Goal: Information Seeking & Learning: Learn about a topic

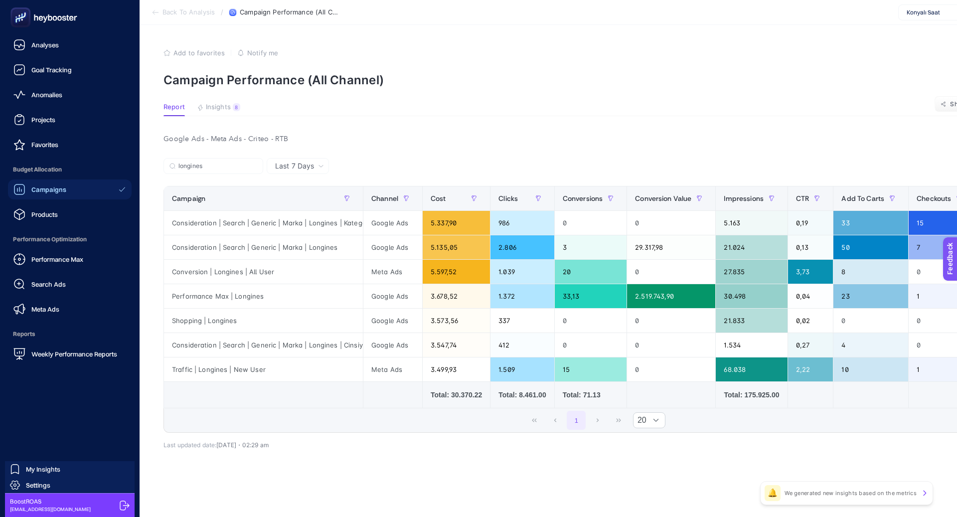
click at [53, 192] on span "Campaigns" at bounding box center [48, 189] width 35 height 8
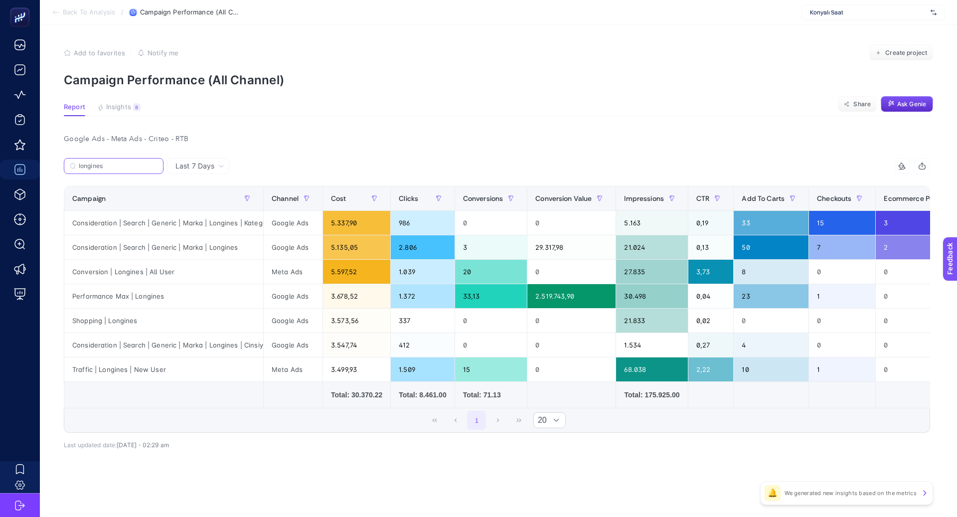
click at [143, 164] on input "longines" at bounding box center [118, 165] width 79 height 7
type input "longine"
click at [157, 164] on icon at bounding box center [155, 166] width 6 height 6
click at [148, 164] on input "longine" at bounding box center [114, 165] width 68 height 7
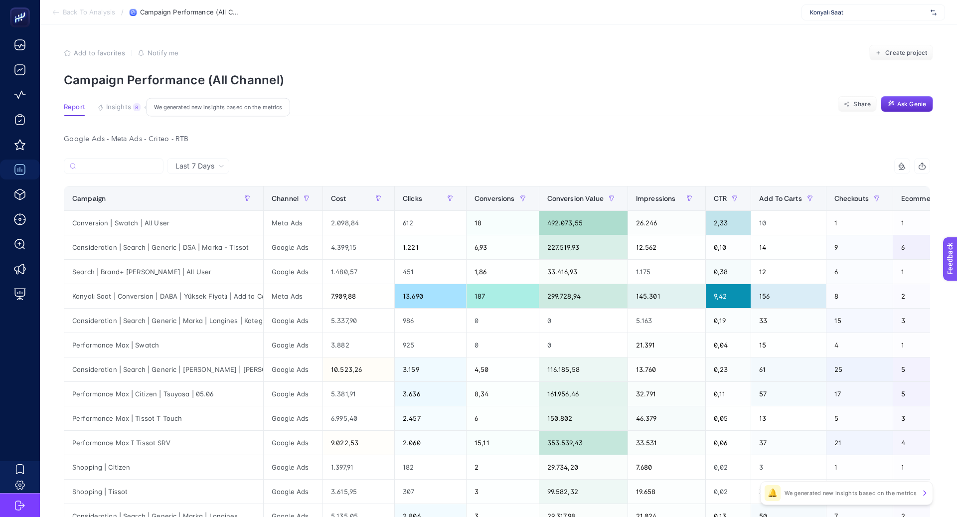
click at [122, 104] on span "Insights" at bounding box center [118, 107] width 25 height 8
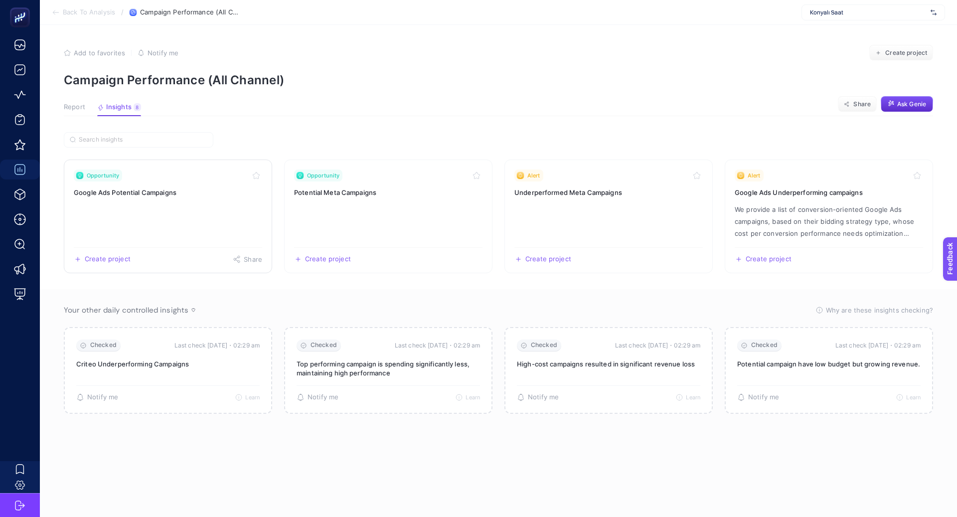
click at [214, 208] on link "Opportunity Google Ads Potential Campaigns Create project Share" at bounding box center [168, 216] width 208 height 114
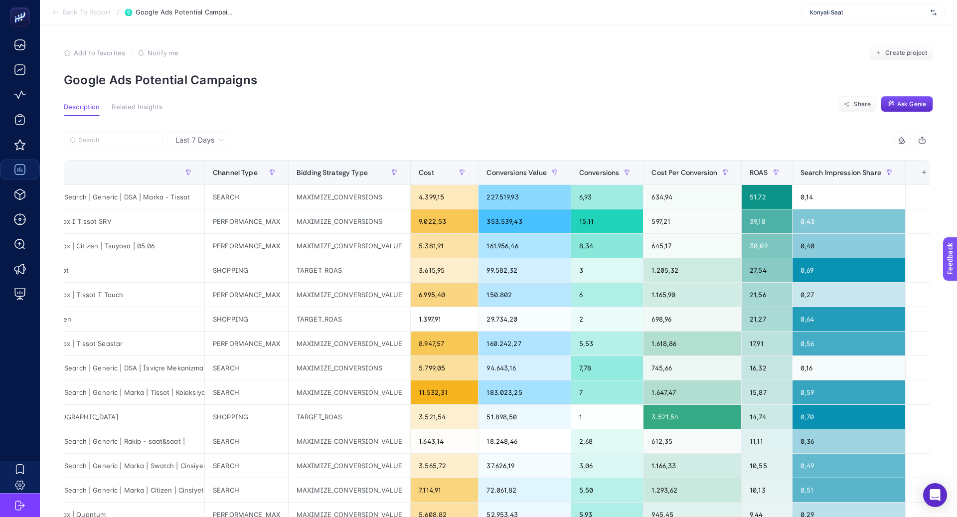
scroll to position [0, 73]
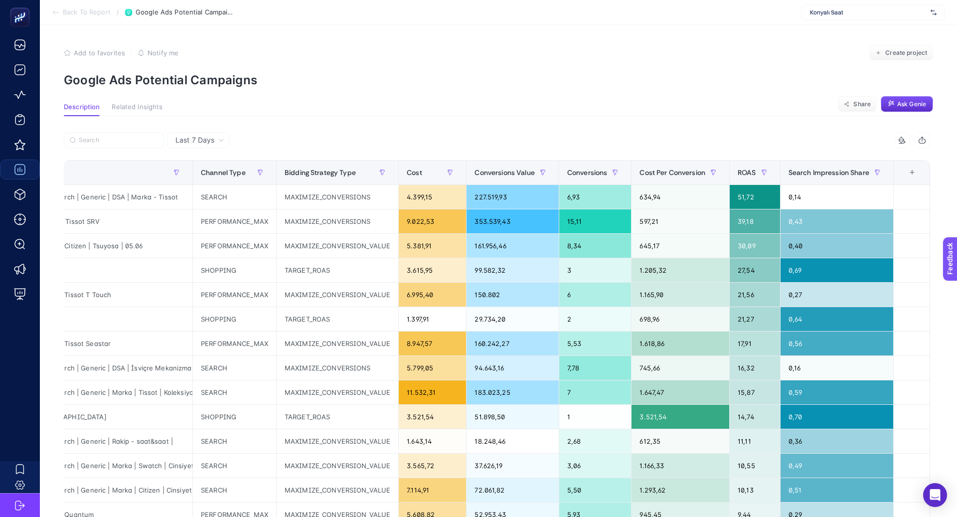
click at [910, 171] on div "+" at bounding box center [912, 172] width 19 height 8
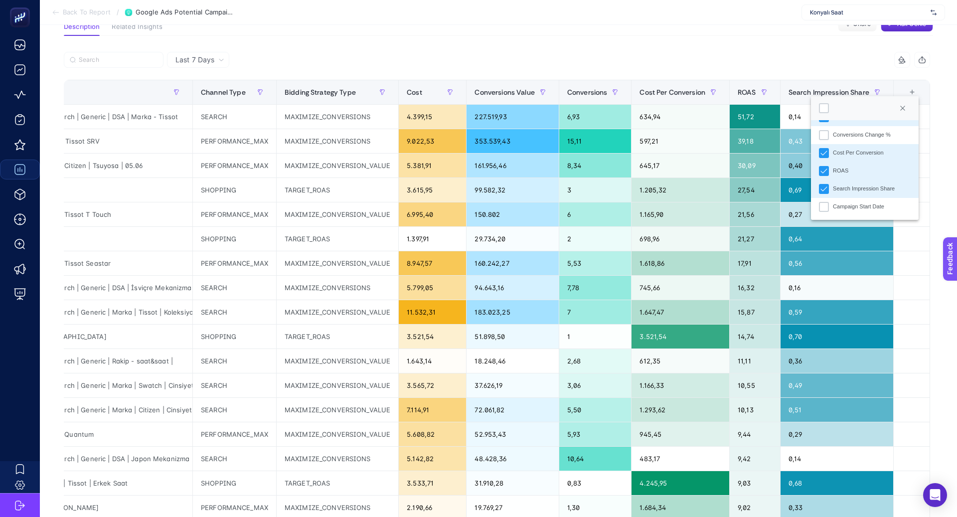
scroll to position [84, 0]
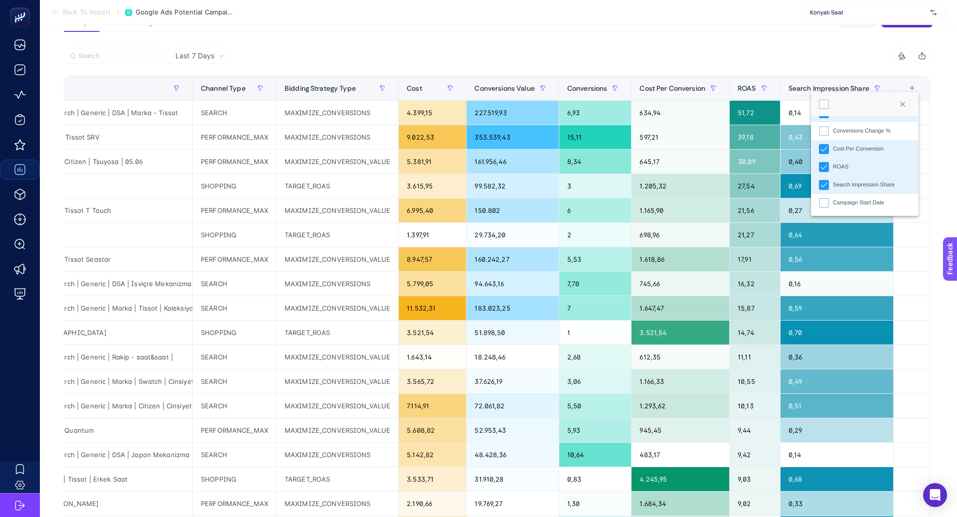
click at [644, 47] on div "Last 7 Days 6 items selected Campaign Channel Type Bidding Strategy Type Cost C…" at bounding box center [497, 345] width 882 height 627
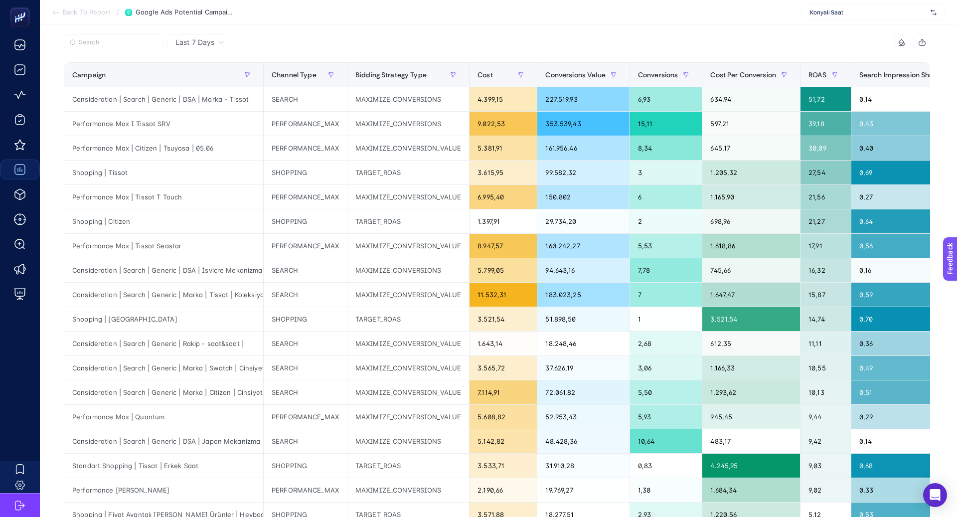
scroll to position [99, 0]
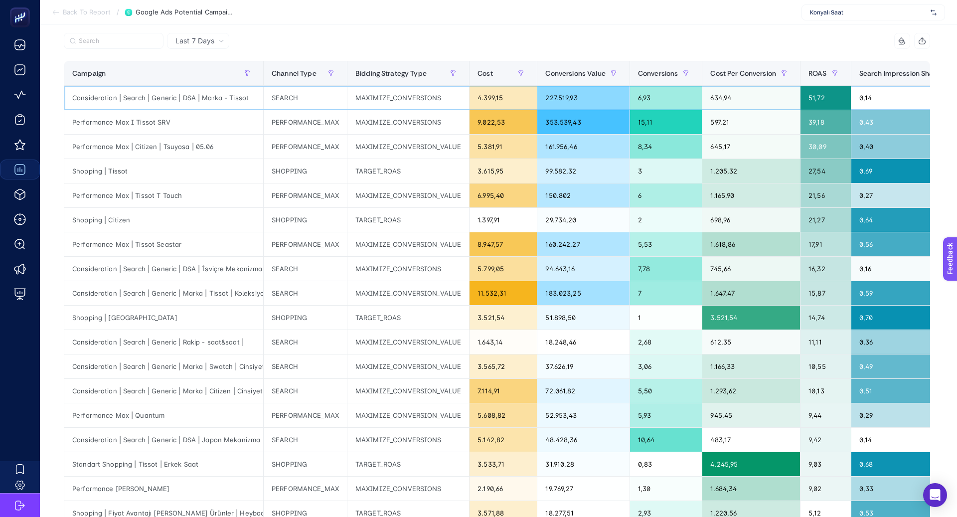
click at [174, 98] on div "Consideration | Search | Generic | DSA | Marka - Tissot" at bounding box center [163, 98] width 199 height 24
click at [141, 123] on div "Performance Max I Tissot SRV" at bounding box center [163, 122] width 199 height 24
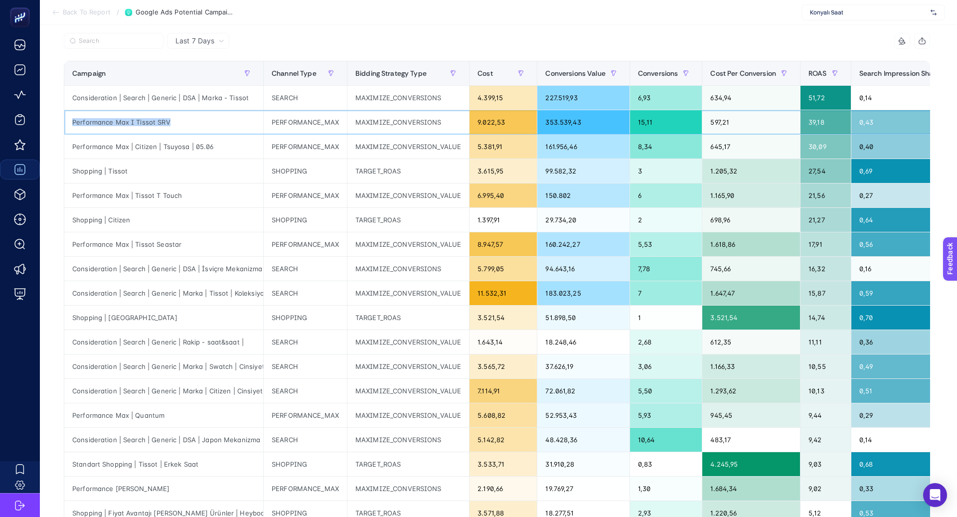
click at [141, 123] on div "Performance Max I Tissot SRV" at bounding box center [163, 122] width 199 height 24
copy tr "Performance Max I Tissot SRV"
click at [179, 147] on div "Performance Max | Citizen | Tsuyosa | 05.06" at bounding box center [163, 147] width 199 height 24
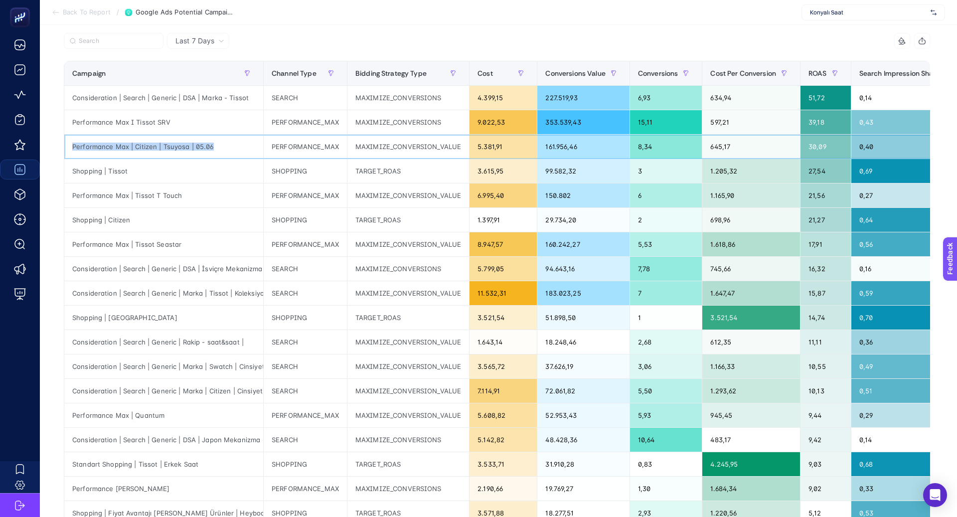
copy tr "Performance Max | Citizen | Tsuyosa | 05.06"
click at [115, 170] on div "Shopping | Tissot" at bounding box center [163, 171] width 199 height 24
copy tr "Shopping | Tissot"
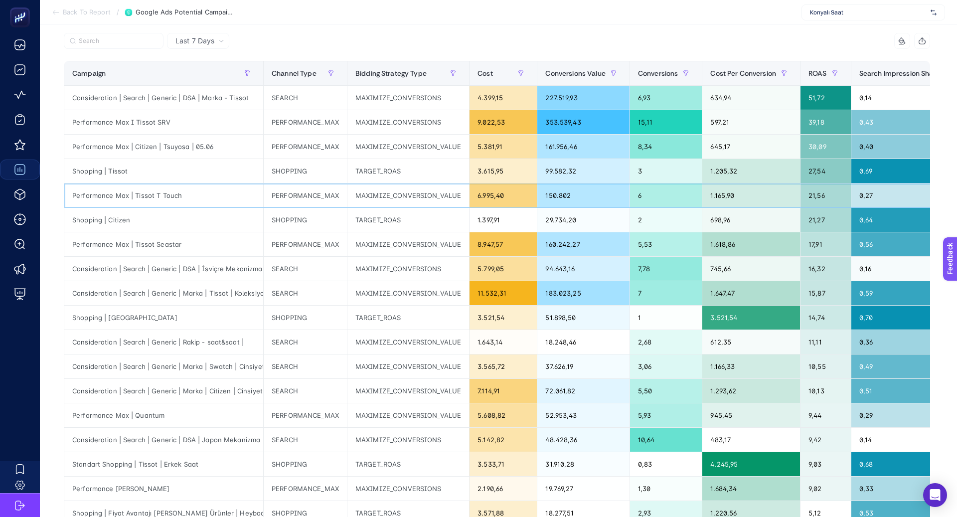
click at [164, 192] on div "Performance Max | Tissot T Touch" at bounding box center [163, 195] width 199 height 24
copy tr "Performance Max | Tissot T Touch"
click at [119, 216] on div "Shopping | Citizen" at bounding box center [163, 220] width 199 height 24
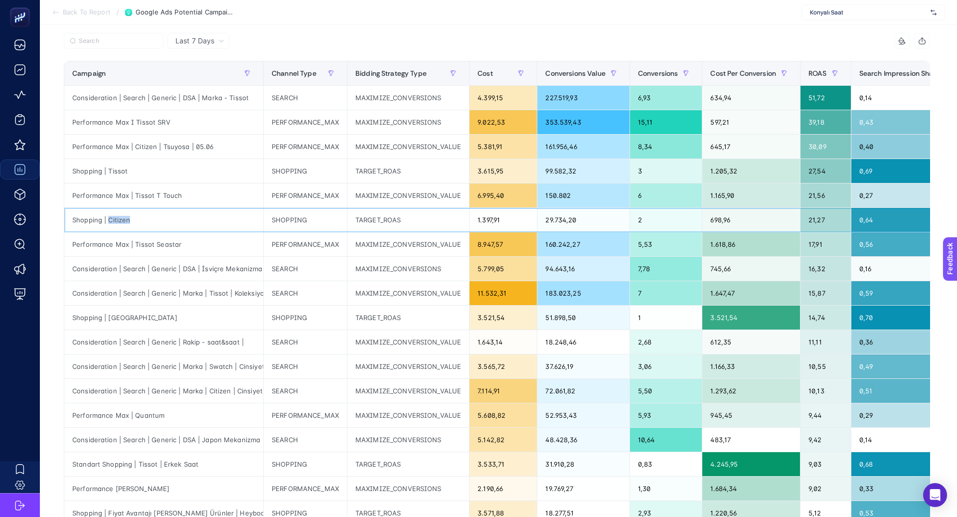
click at [119, 216] on div "Shopping | Citizen" at bounding box center [163, 220] width 199 height 24
copy tr "Shopping | Citizen"
click at [134, 240] on div "Performance Max | Tissot Seastar" at bounding box center [163, 244] width 199 height 24
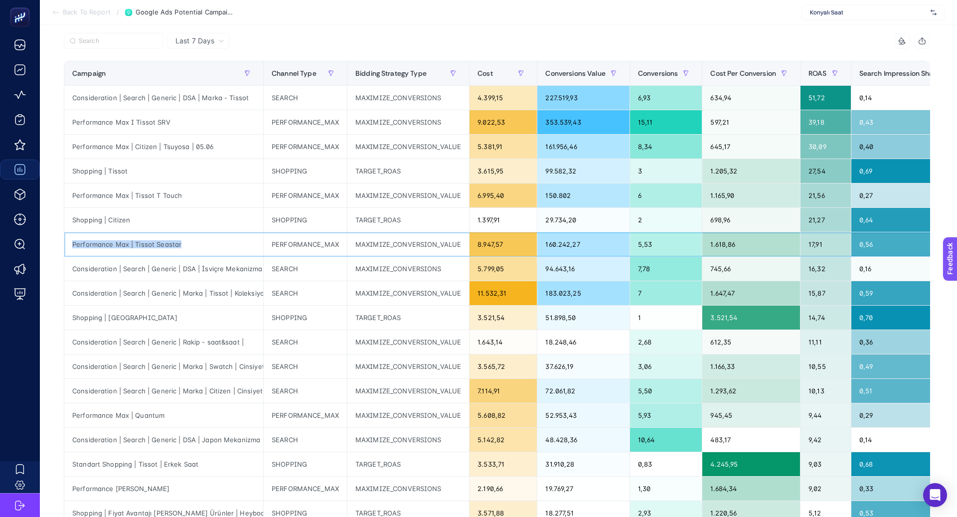
click at [134, 240] on div "Performance Max | Tissot Seastar" at bounding box center [163, 244] width 199 height 24
copy tr "Performance Max | Tissot Seastar"
click at [165, 265] on div "Consideration | Search | Generic | DSA | İsviçre Mekanizma" at bounding box center [163, 269] width 199 height 24
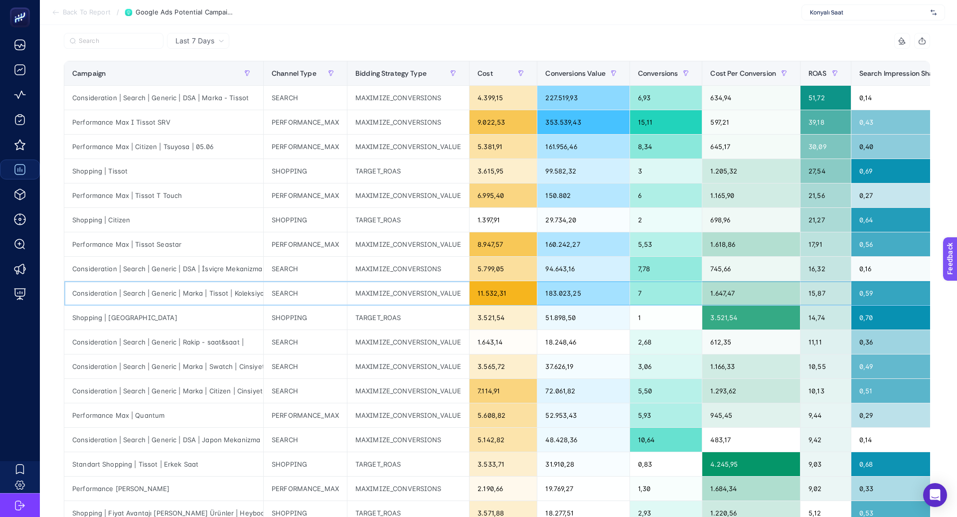
click at [165, 287] on div "Consideration | Search | Generic | Marka | Tissot | Koleksiyon" at bounding box center [163, 293] width 199 height 24
copy tr "Consideration | Search | Generic | Marka | Tissot | Koleksiyon"
click at [123, 313] on div "Shopping | [GEOGRAPHIC_DATA]" at bounding box center [163, 318] width 199 height 24
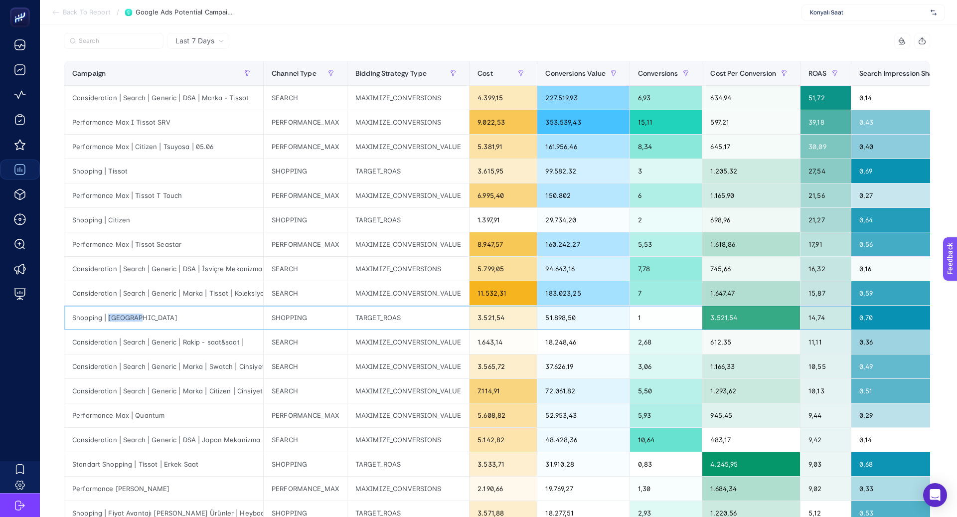
click at [123, 313] on div "Shopping | [GEOGRAPHIC_DATA]" at bounding box center [163, 318] width 199 height 24
copy tr "Shopping | [GEOGRAPHIC_DATA]"
click at [161, 342] on div "Consideration | Search | Generic | Rakip - saat&saat |" at bounding box center [163, 342] width 199 height 24
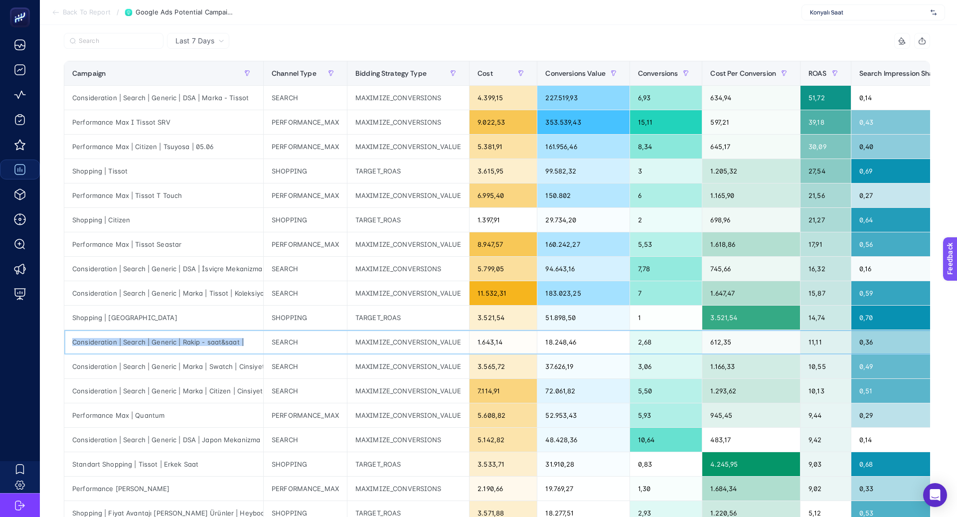
click at [161, 342] on div "Consideration | Search | Generic | Rakip - saat&saat |" at bounding box center [163, 342] width 199 height 24
copy tr "Consideration | Search | Generic | Rakip - saat&saat |"
click at [186, 370] on div "Consideration | Search | Generic | Marka | Swatch | Cinsiyet" at bounding box center [163, 366] width 199 height 24
click at [186, 365] on div "Consideration | Search | Generic | Marka | Swatch | Cinsiyet" at bounding box center [163, 366] width 199 height 24
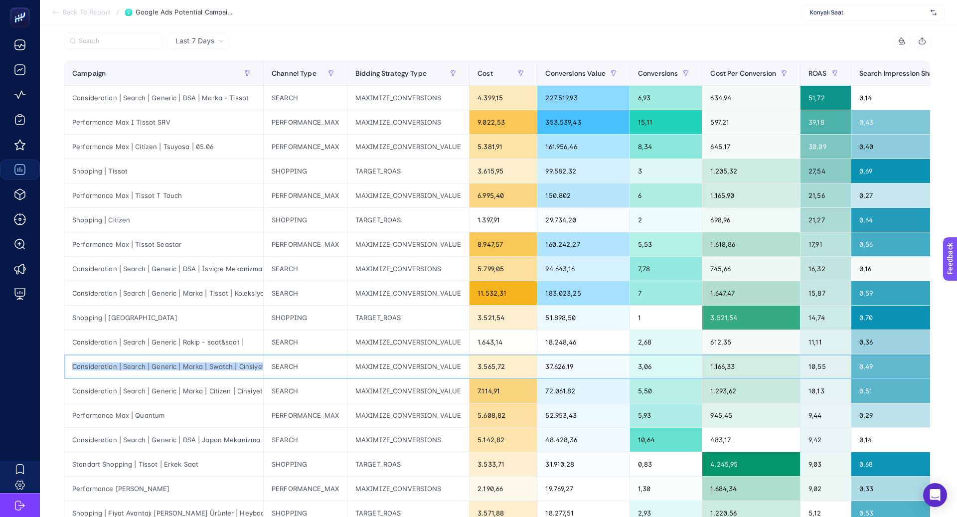
click at [186, 365] on div "Consideration | Search | Generic | Marka | Swatch | Cinsiyet" at bounding box center [163, 366] width 199 height 24
copy tr "Consideration | Search | Generic | Marka | Swatch | Cinsiyet"
click at [188, 390] on div "Consideration | Search | Generic | Marka | Citizen | Cinsiyet" at bounding box center [163, 391] width 199 height 24
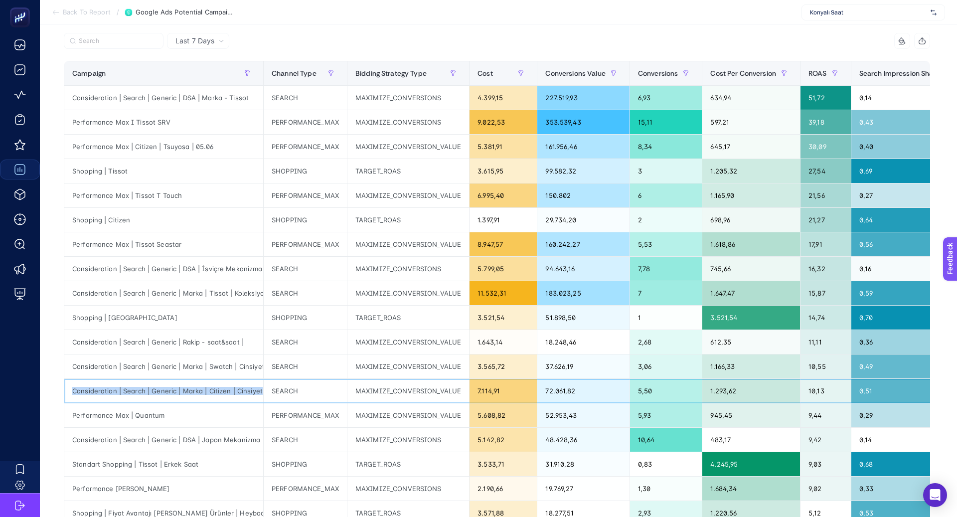
click at [188, 390] on div "Consideration | Search | Generic | Marka | Citizen | Cinsiyet" at bounding box center [163, 391] width 199 height 24
click at [137, 412] on div "Performance Max | Quantum" at bounding box center [163, 415] width 199 height 24
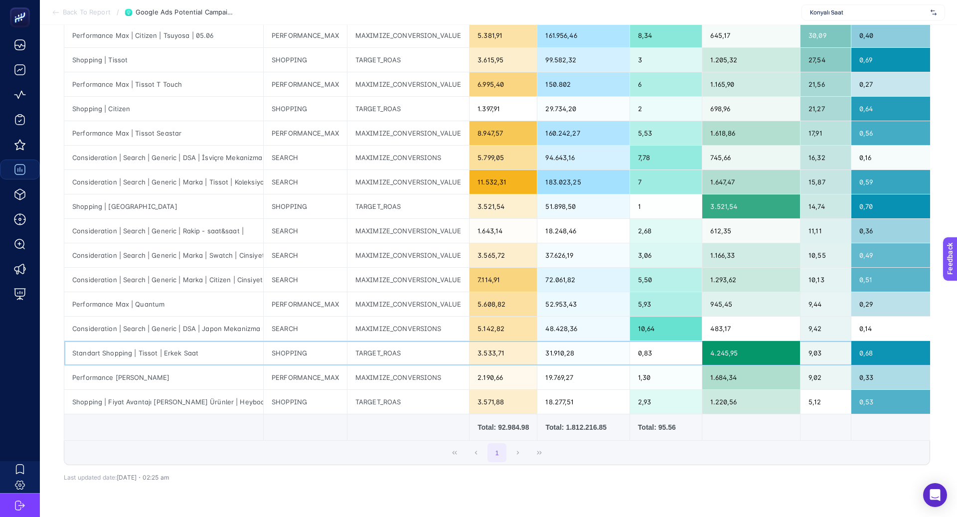
click at [170, 350] on div "Standart Shopping | Tissot | Erkek Saat" at bounding box center [163, 353] width 199 height 24
click at [170, 349] on div "Standart Shopping | Tissot | Erkek Saat" at bounding box center [163, 353] width 199 height 24
click at [162, 396] on div "Shopping | Fiyat Avantajı [PERSON_NAME] Ürünler | Heybooster" at bounding box center [163, 402] width 199 height 24
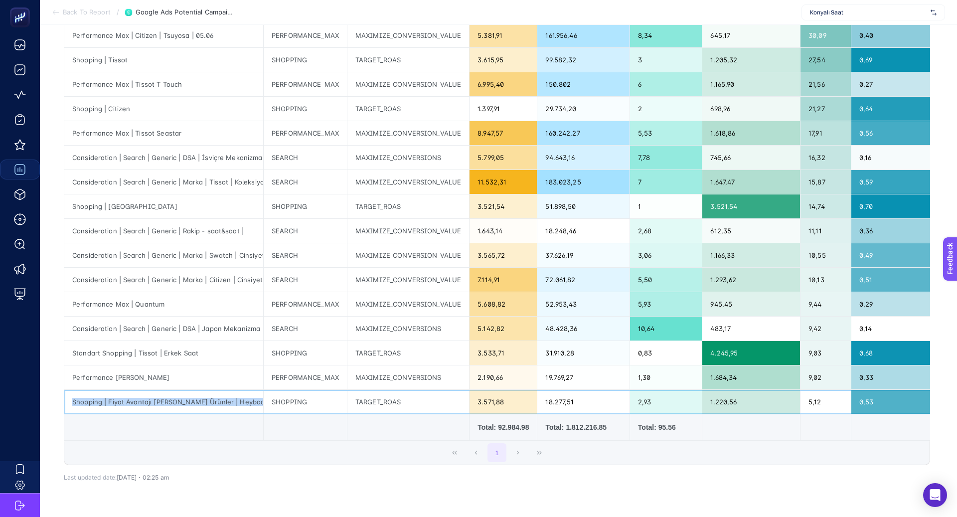
click at [162, 396] on div "Shopping | Fiyat Avantajı [PERSON_NAME] Ürünler | Heybooster" at bounding box center [163, 402] width 199 height 24
click at [125, 374] on div "Performance [PERSON_NAME]" at bounding box center [163, 377] width 199 height 24
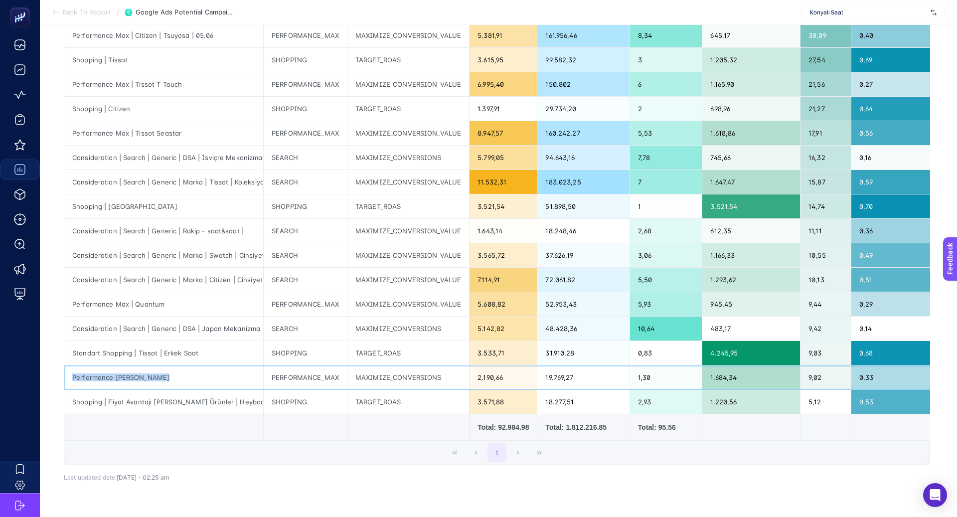
click at [125, 374] on div "Performance [PERSON_NAME]" at bounding box center [163, 377] width 199 height 24
click at [176, 398] on div "Shopping | Fiyat Avantajı [PERSON_NAME] Ürünler | Heybooster" at bounding box center [163, 402] width 199 height 24
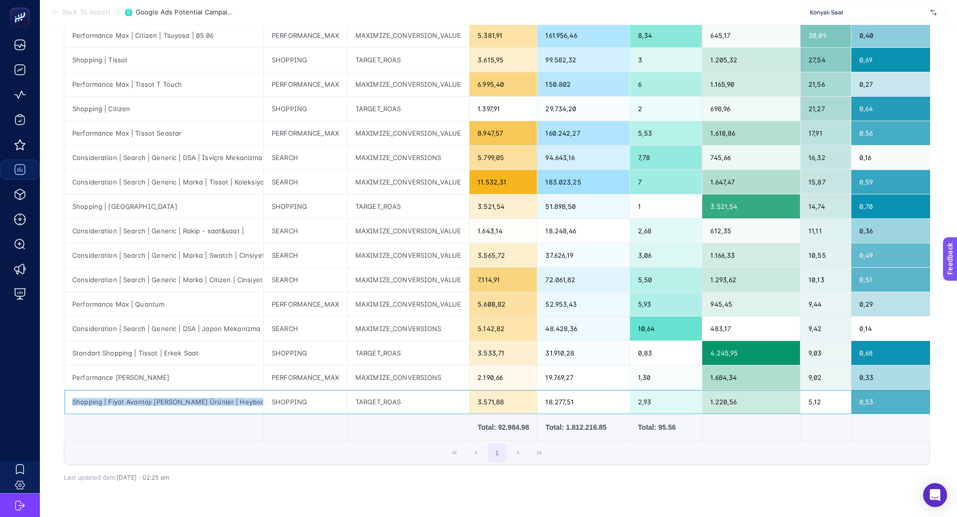
click at [176, 398] on div "Shopping | Fiyat Avantajı [PERSON_NAME] Ürünler | Heybooster" at bounding box center [163, 402] width 199 height 24
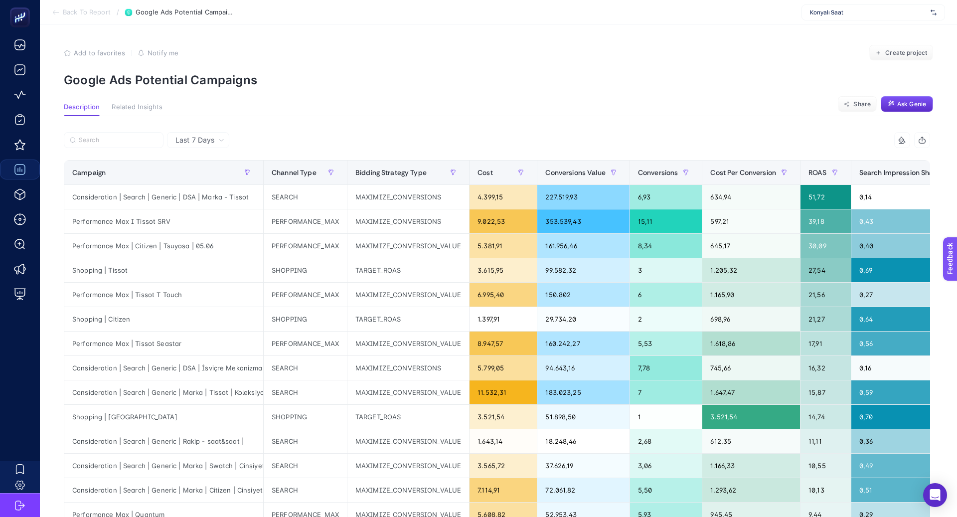
click at [91, 10] on span "Back To Report" at bounding box center [87, 12] width 48 height 8
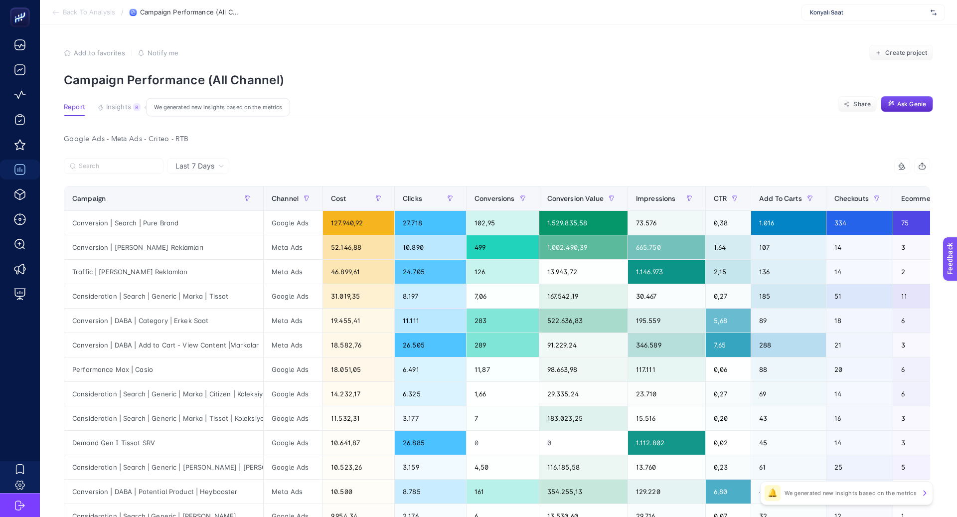
click at [123, 106] on span "Insights" at bounding box center [118, 107] width 25 height 8
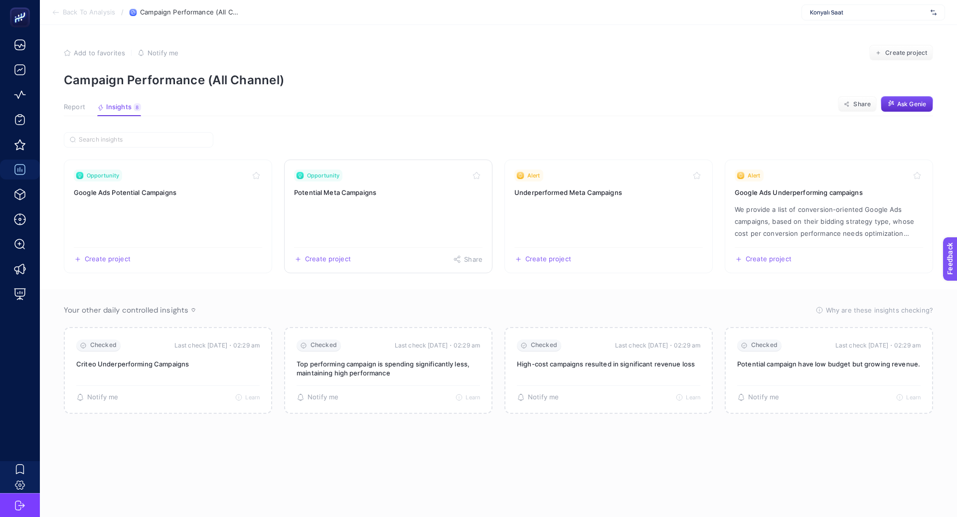
click at [339, 188] on h3 "Potential Meta Campaigns" at bounding box center [388, 192] width 188 height 10
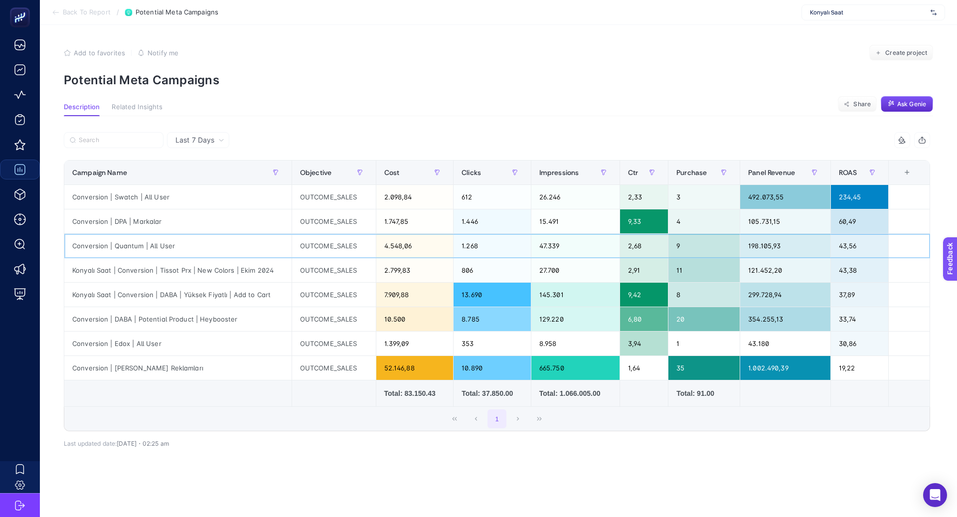
click at [145, 243] on div "Conversion | Quantum | All User" at bounding box center [177, 246] width 227 height 24
click at [148, 338] on div "Conversion | Edox | All User" at bounding box center [177, 343] width 227 height 24
click at [150, 244] on div "Conversion | Quantum | All User" at bounding box center [177, 246] width 227 height 24
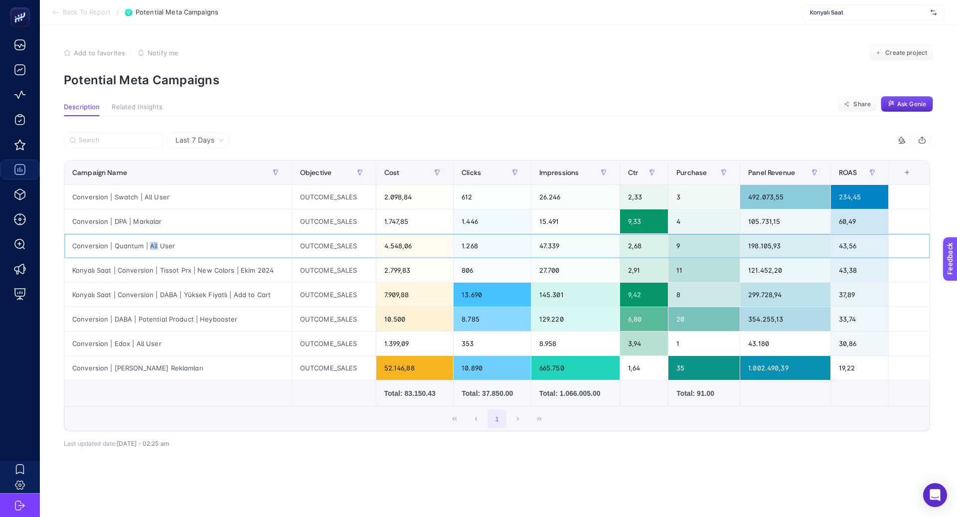
click at [150, 244] on div "Conversion | Quantum | All User" at bounding box center [177, 246] width 227 height 24
click at [150, 267] on div "Konyalı Saat | Conversion | Tissot Prx | New Colors | Ekim 2024" at bounding box center [177, 270] width 227 height 24
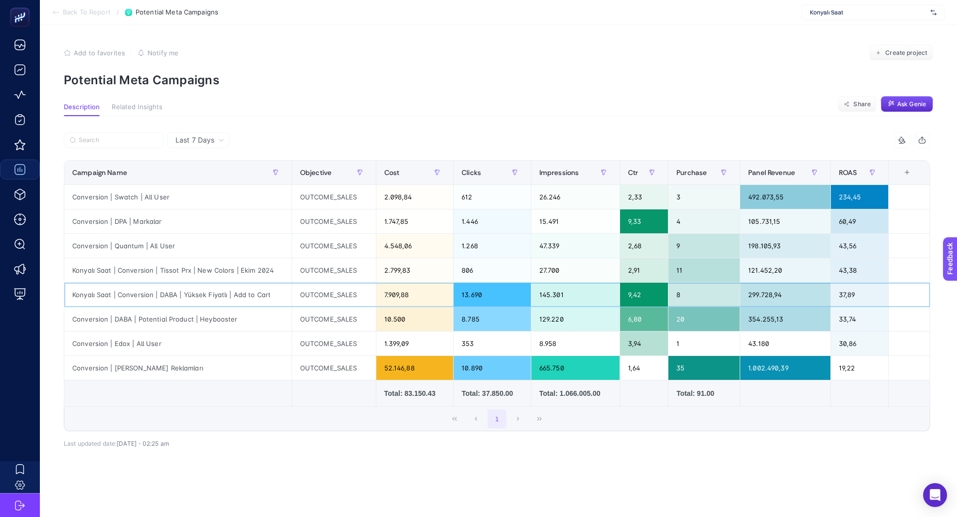
click at [156, 287] on div "Konyalı Saat | Conversion | DABA | Yüksek Fiyatlı | Add to Cart" at bounding box center [177, 295] width 227 height 24
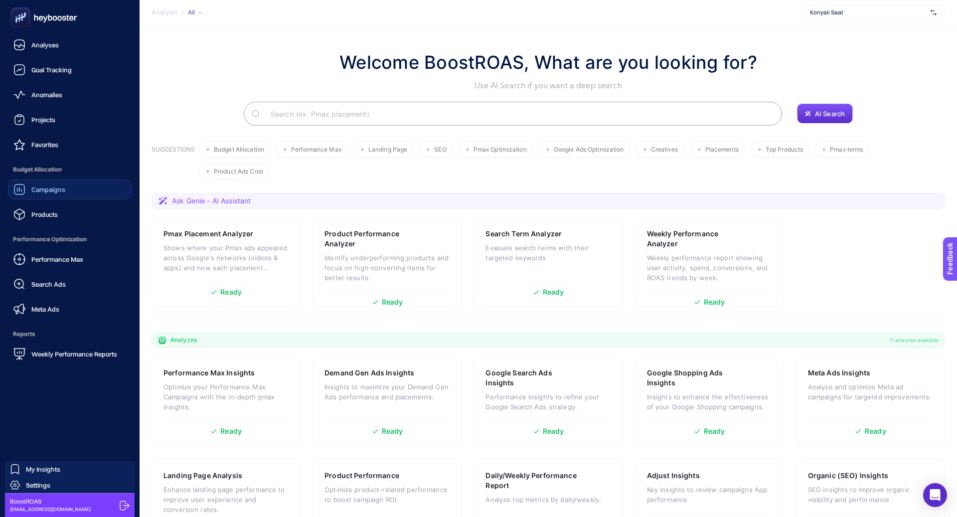
click at [73, 189] on link "Campaigns" at bounding box center [70, 189] width 124 height 20
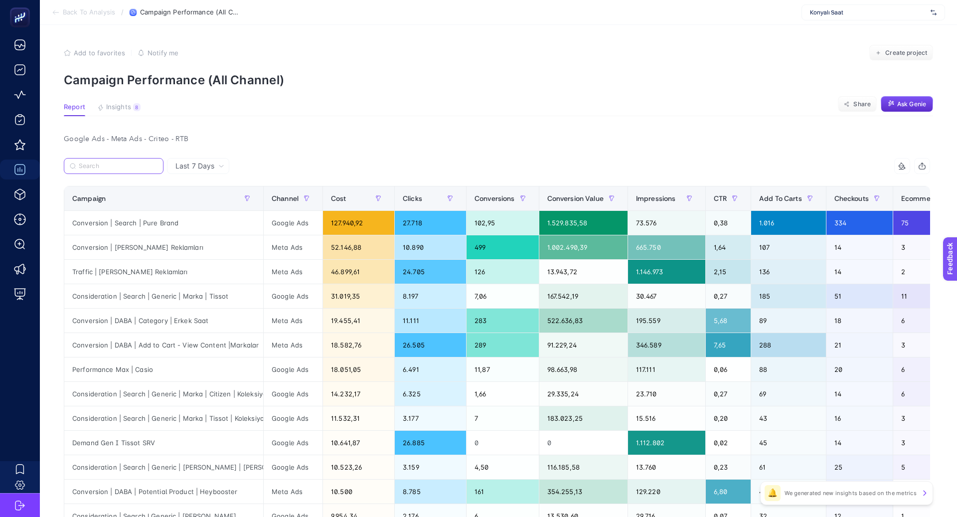
click at [147, 166] on input "Search" at bounding box center [118, 165] width 79 height 7
paste input "Performance Max I Tissot SRV"
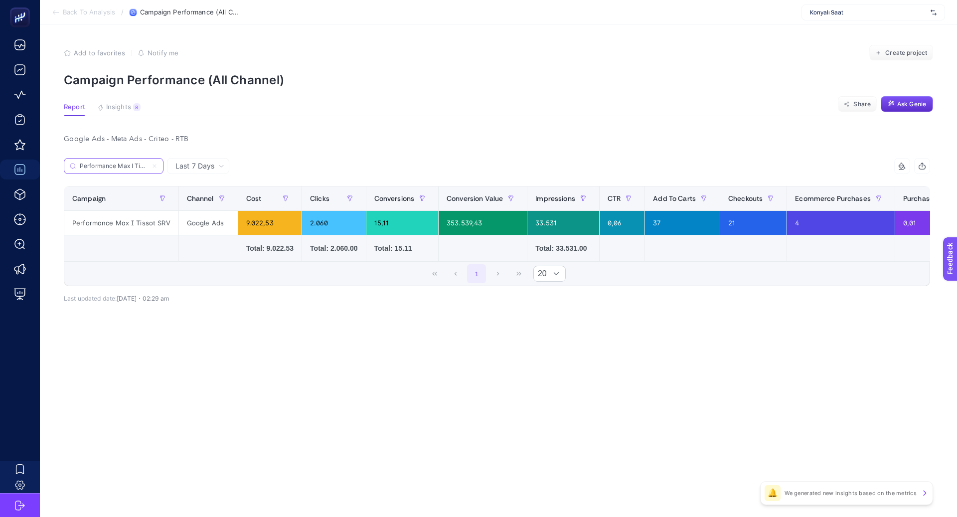
paste input "| Citizen | Tsuyosa | 05.06"
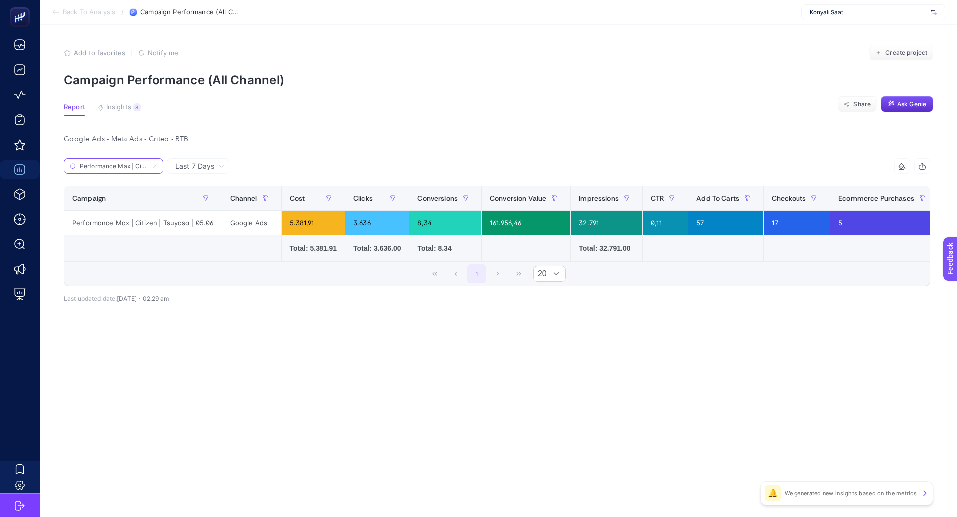
paste input "Shopping | Tissot"
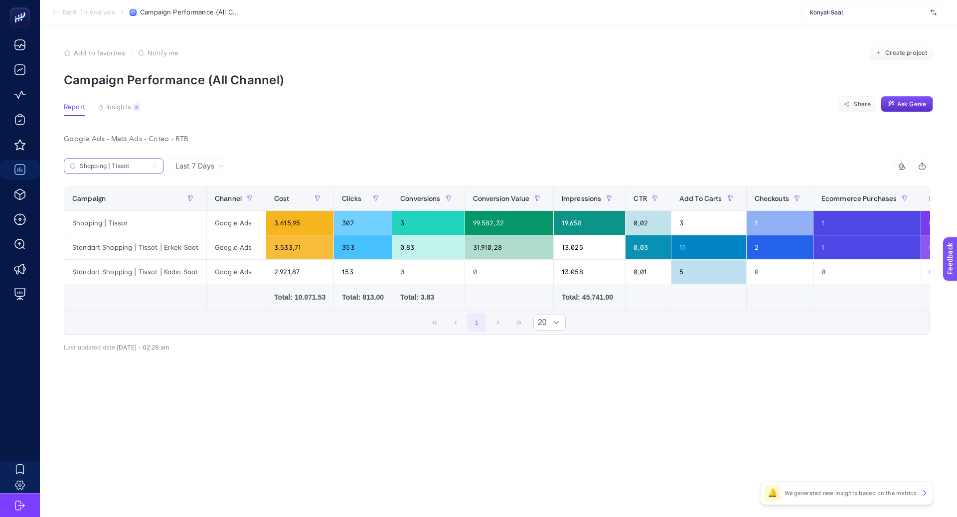
paste input "Performance Max | Tissot T Touch"
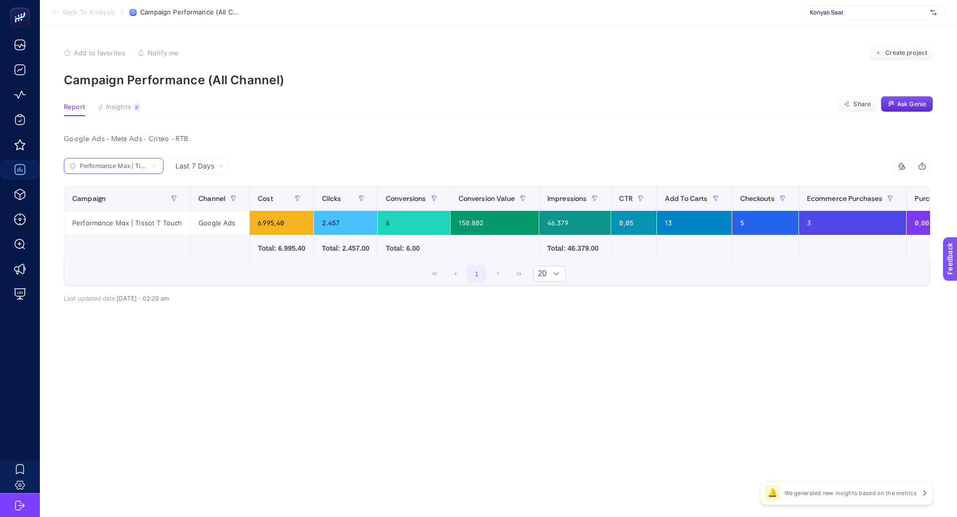
paste input "Shopping | Citizen"
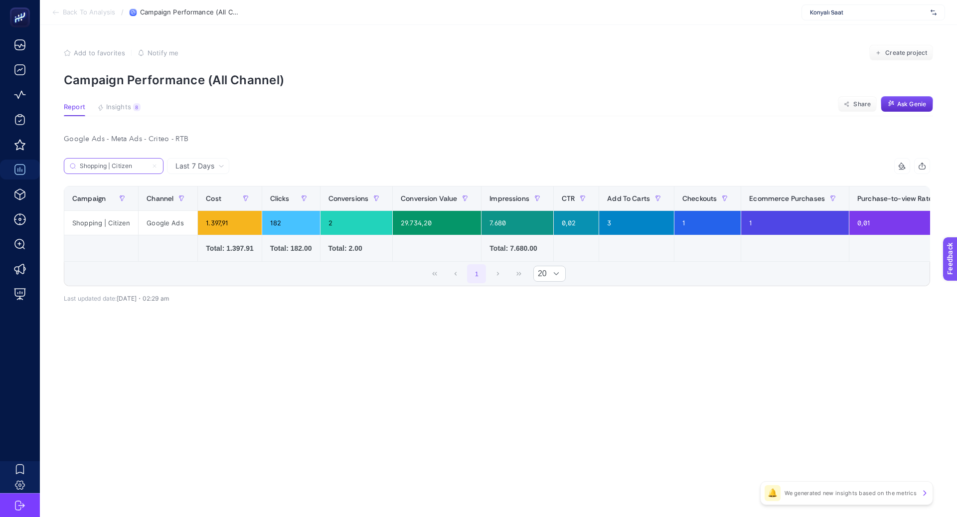
paste input "Performance Max | Tissot Seastar"
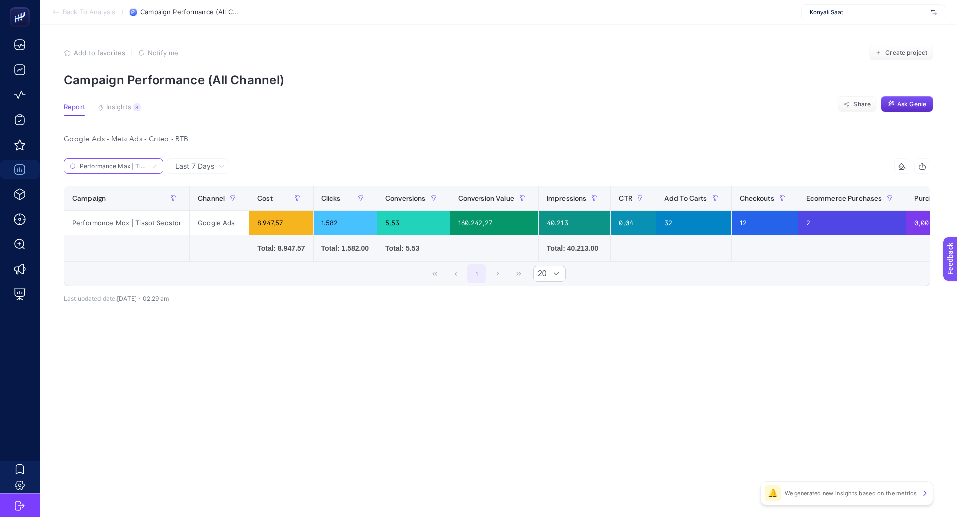
click at [140, 167] on input "Performance Max | Tissot Seastar" at bounding box center [114, 165] width 68 height 7
paste input "Consideration | Search | Generic | Marka | Tissot | Koleksiyon"
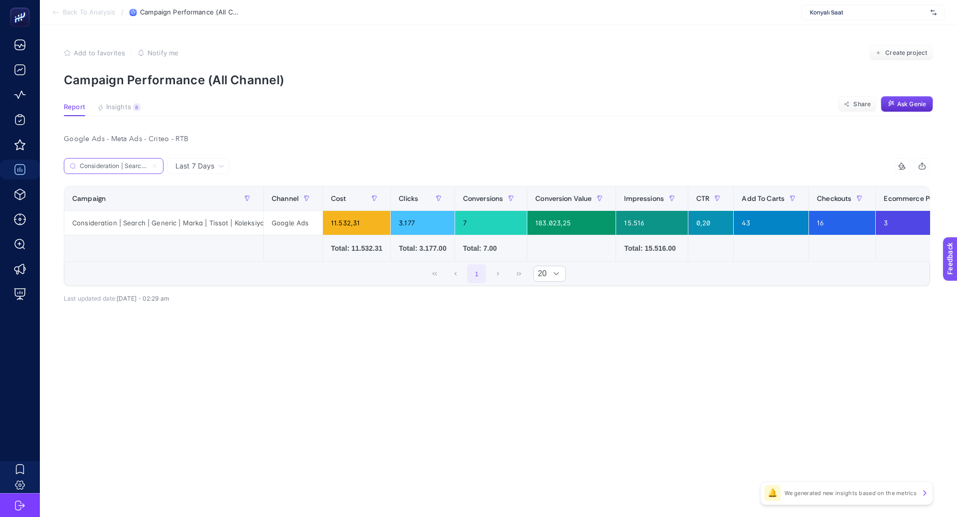
paste input "Shopping | Hamilt"
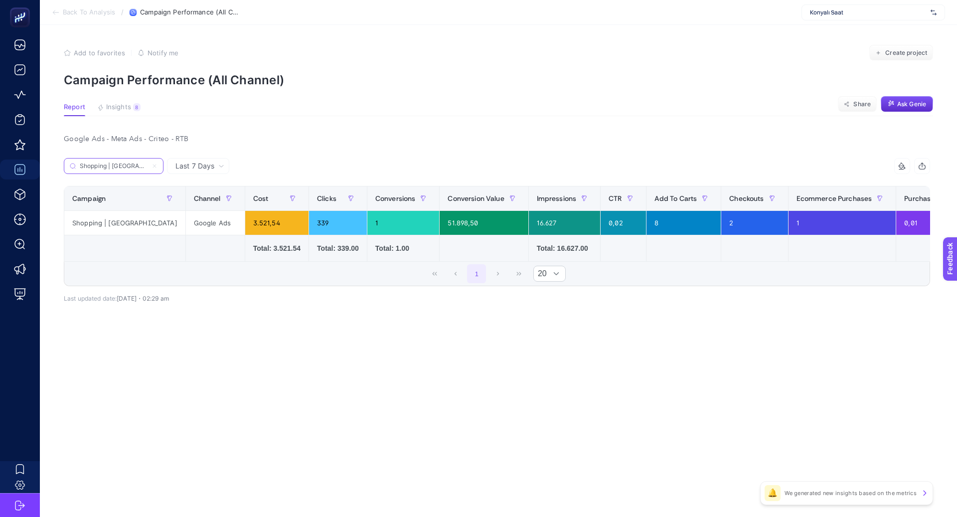
paste input "Consideration | Search | Generic | Rakip - saat&saat |"
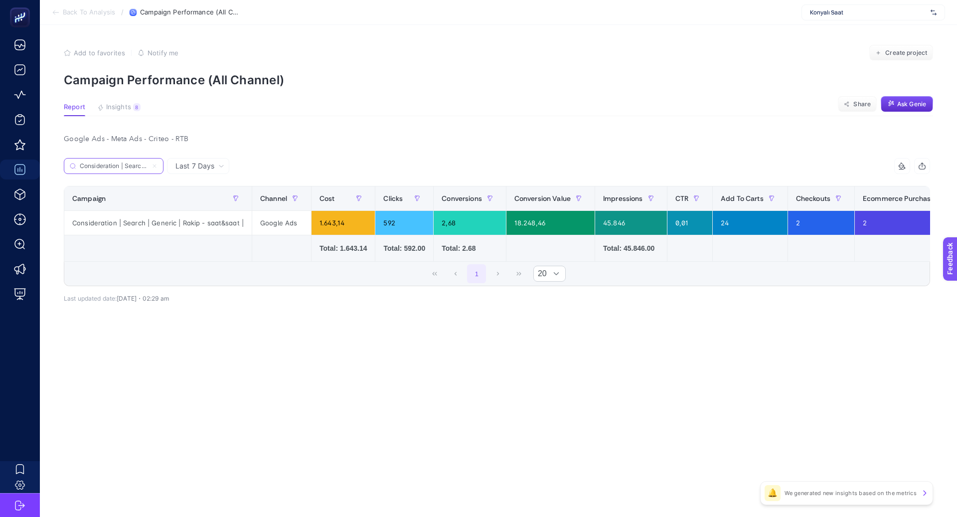
paste input "Marka | Swatch | Cinsiyet"
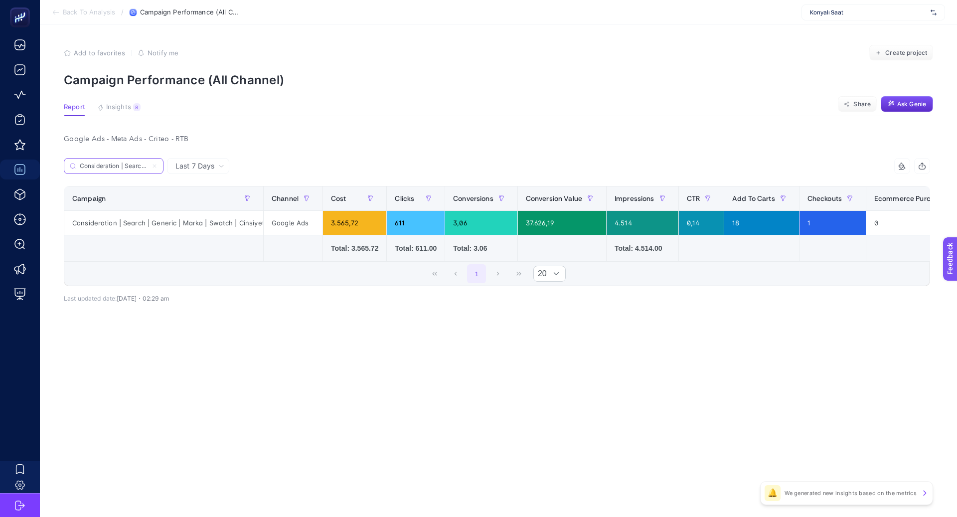
paste input "Citizen"
paste input "Performance Max | Quantum"
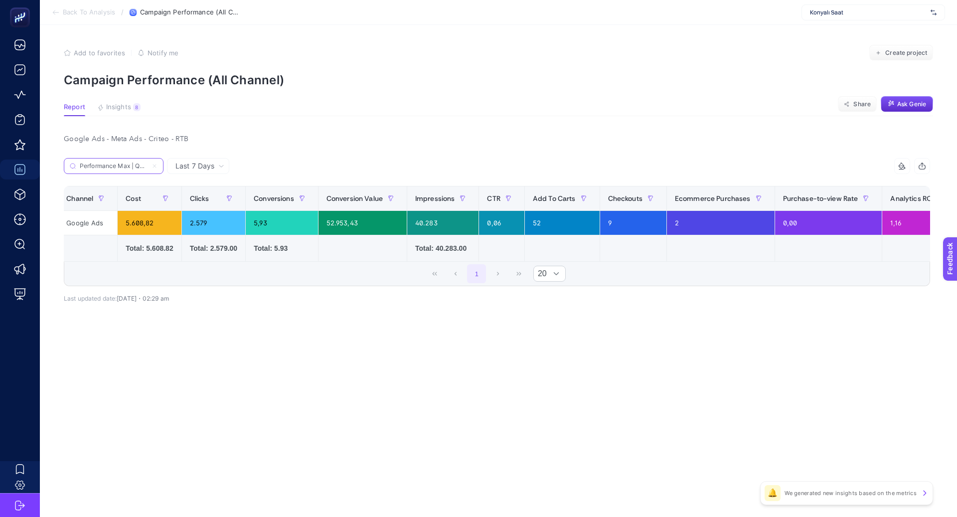
paste input "Standart Shopping | Tissot | Erkek Saat"
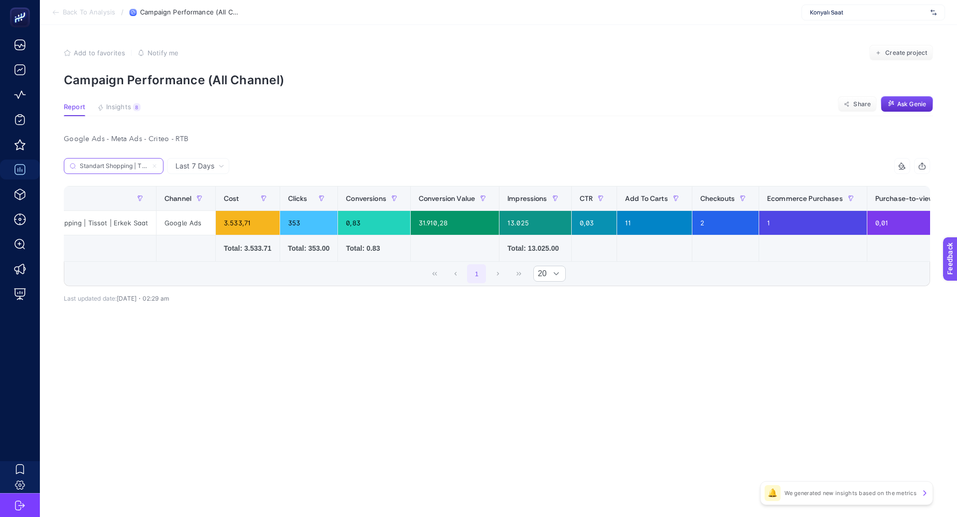
paste input "Performance [PERSON_NAME]"
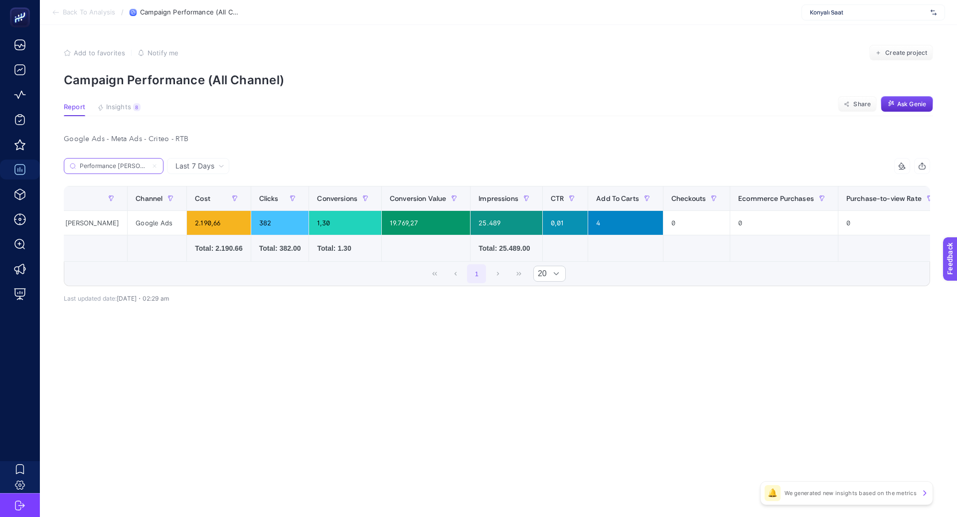
paste input "Shopping | Fiyat Avantajı [PERSON_NAME] Ürünler | Heybooster"
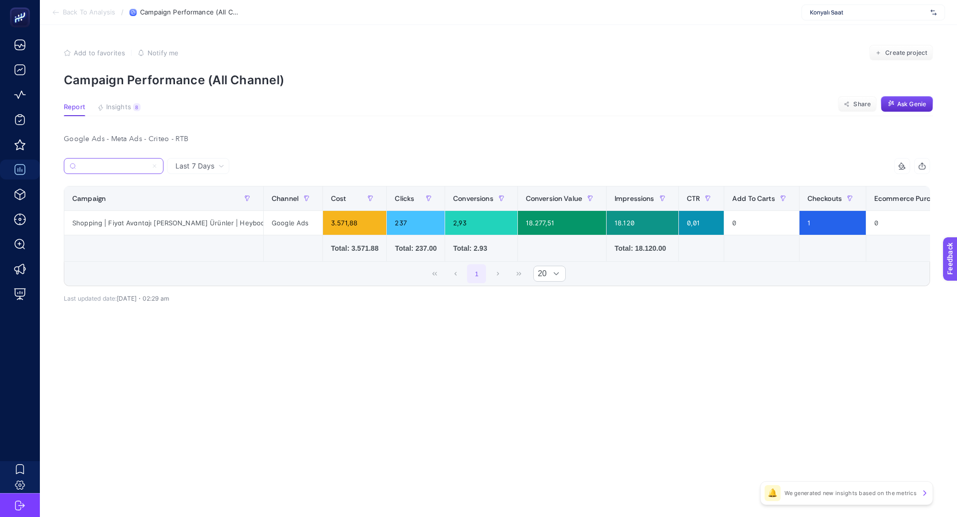
type input "Shopping | Fiyat Avantajı [PERSON_NAME] Ürünler | Heybooster"
click at [153, 167] on icon at bounding box center [155, 166] width 6 height 6
click at [148, 167] on input "Shopping | Fiyat Avantajı [PERSON_NAME] Ürünler | Heybooster" at bounding box center [114, 165] width 68 height 7
